Goal: Information Seeking & Learning: Learn about a topic

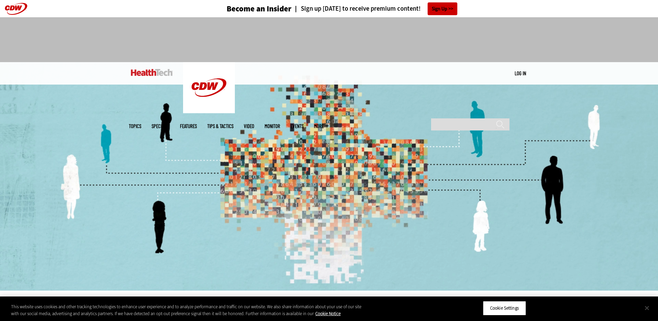
click at [648, 310] on button "Close" at bounding box center [646, 307] width 15 height 15
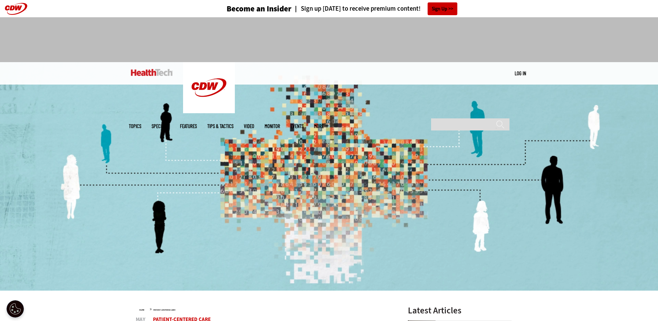
click at [389, 232] on img at bounding box center [329, 176] width 658 height 229
drag, startPoint x: 389, startPoint y: 232, endPoint x: 286, endPoint y: 262, distance: 106.9
click at [286, 262] on img at bounding box center [329, 176] width 658 height 229
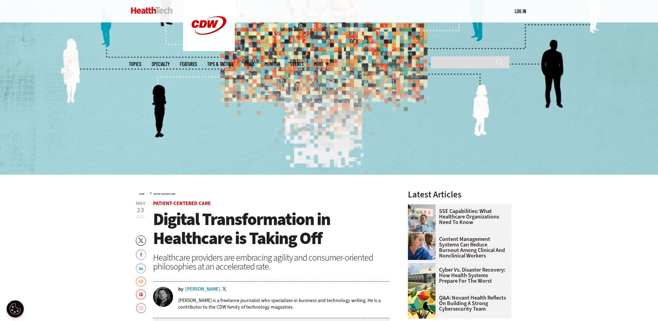
scroll to position [138, 0]
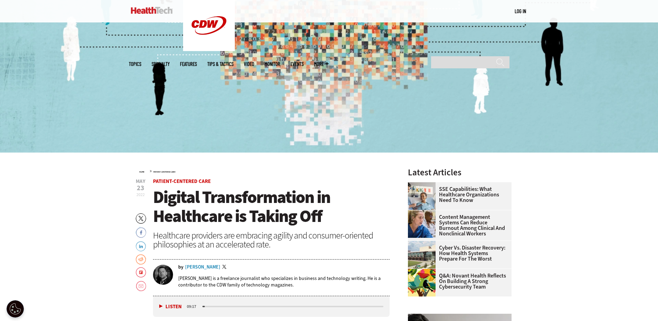
click at [324, 258] on header "[DATE] Twitter Facebook LinkedIn Reddit Flipboard Email Patient-Centered Care D…" at bounding box center [271, 237] width 237 height 117
